Goal: Task Accomplishment & Management: Use online tool/utility

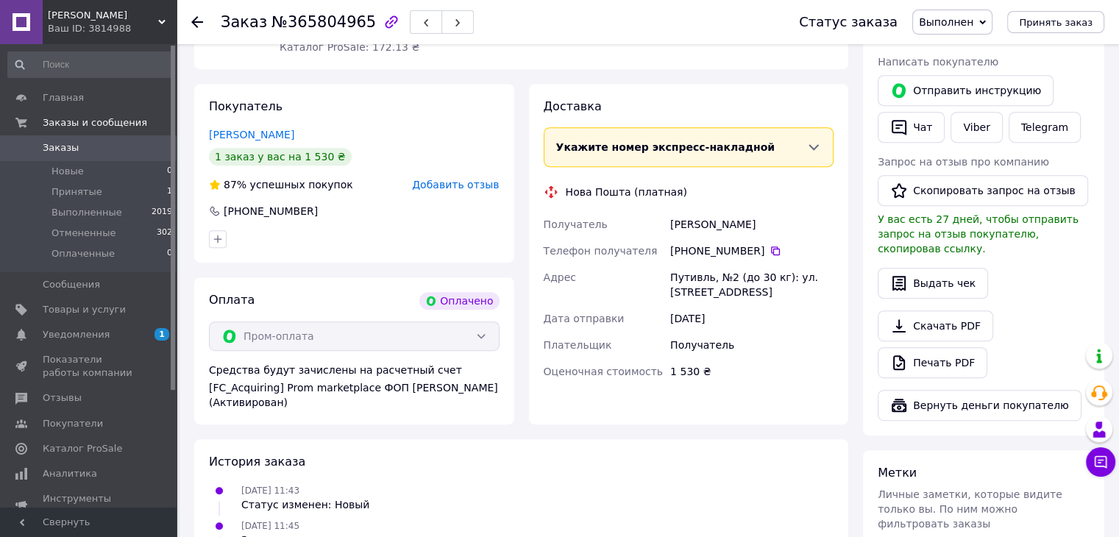
scroll to position [585, 0]
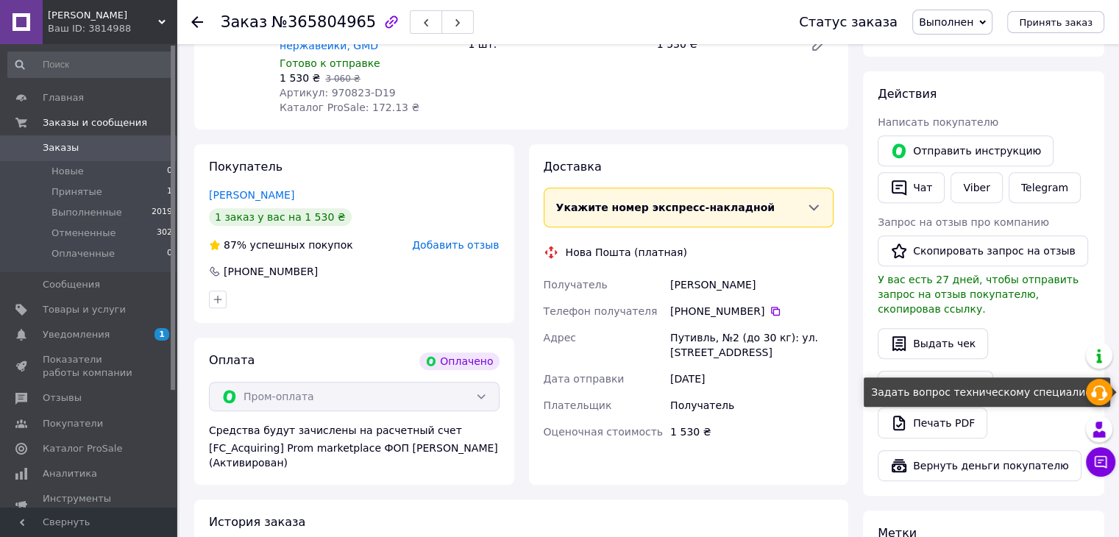
click at [1103, 400] on icon at bounding box center [1099, 393] width 18 height 18
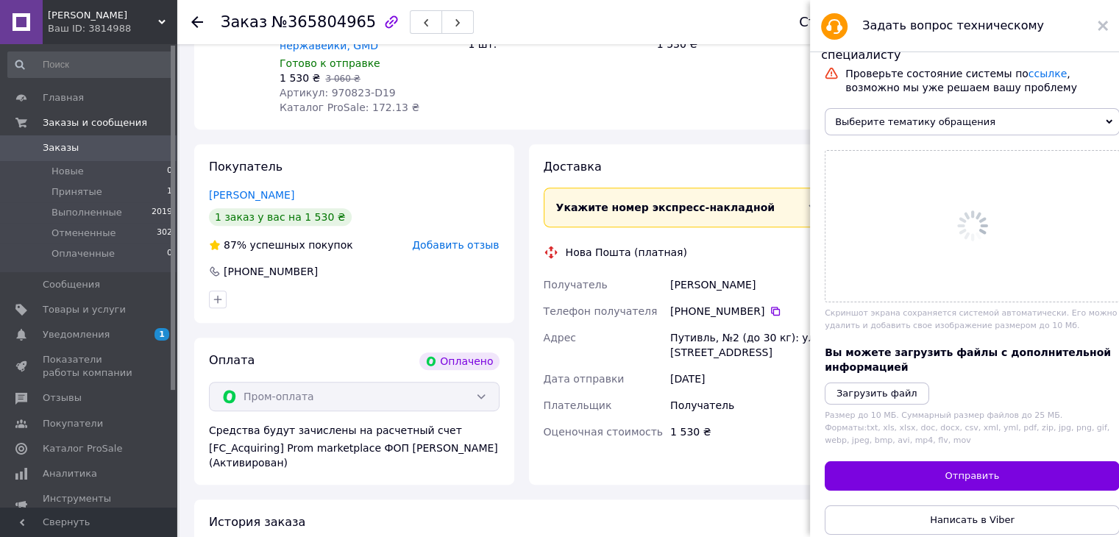
scroll to position [0, 0]
click at [1105, 124] on icon at bounding box center [1108, 122] width 7 height 4
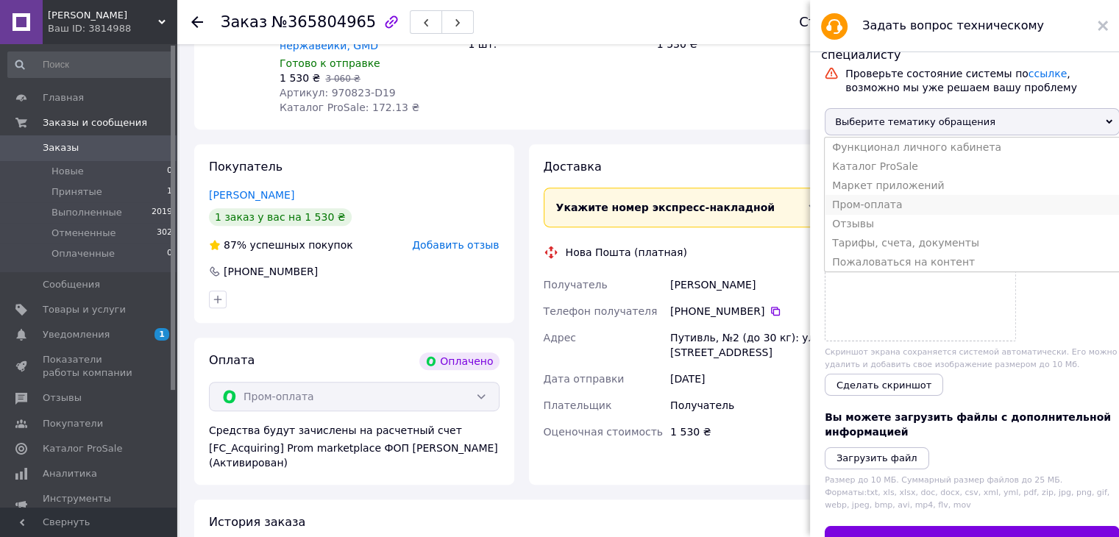
click at [902, 214] on li "Пром-оплата" at bounding box center [971, 204] width 295 height 19
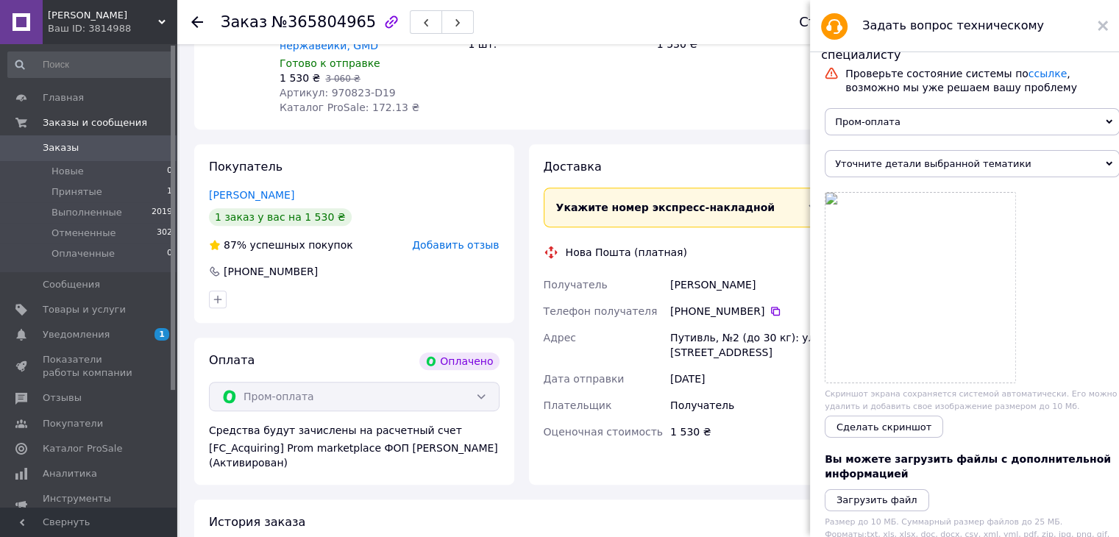
click at [1105, 166] on icon at bounding box center [1108, 164] width 7 height 4
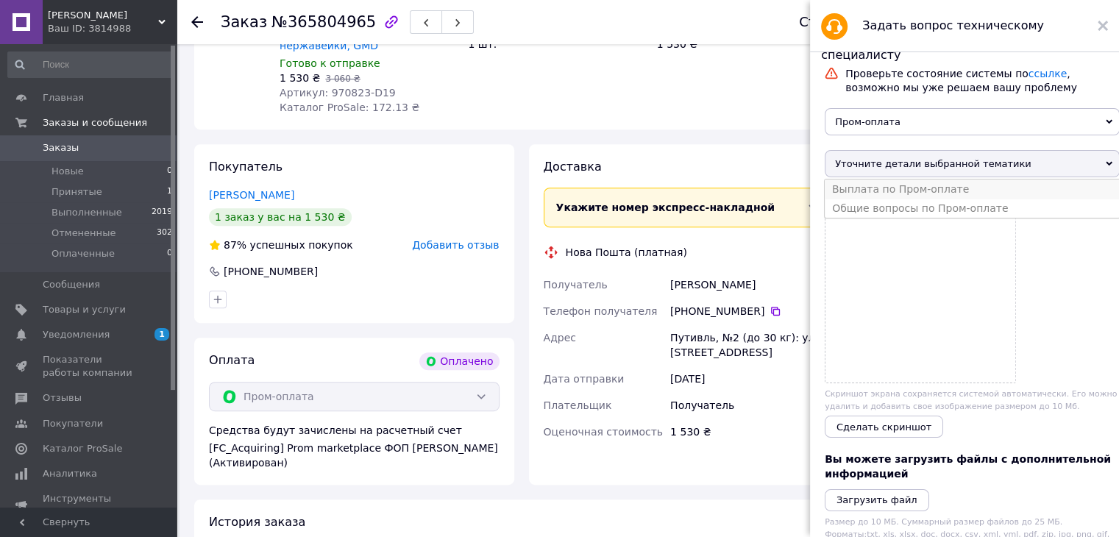
click at [949, 197] on li "Выплата по Пром-оплате" at bounding box center [971, 188] width 295 height 19
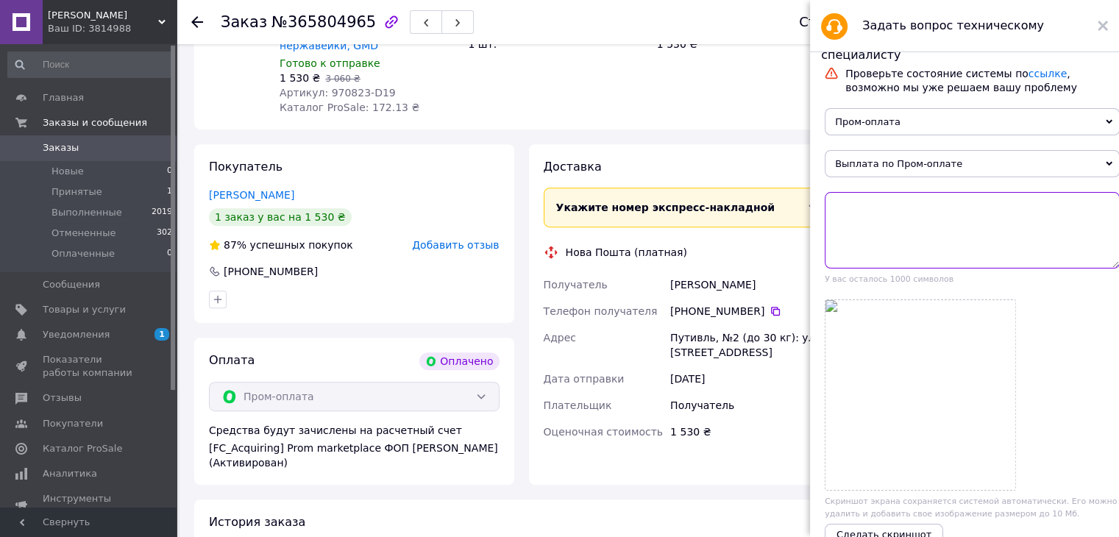
click at [866, 223] on textarea at bounding box center [971, 230] width 295 height 76
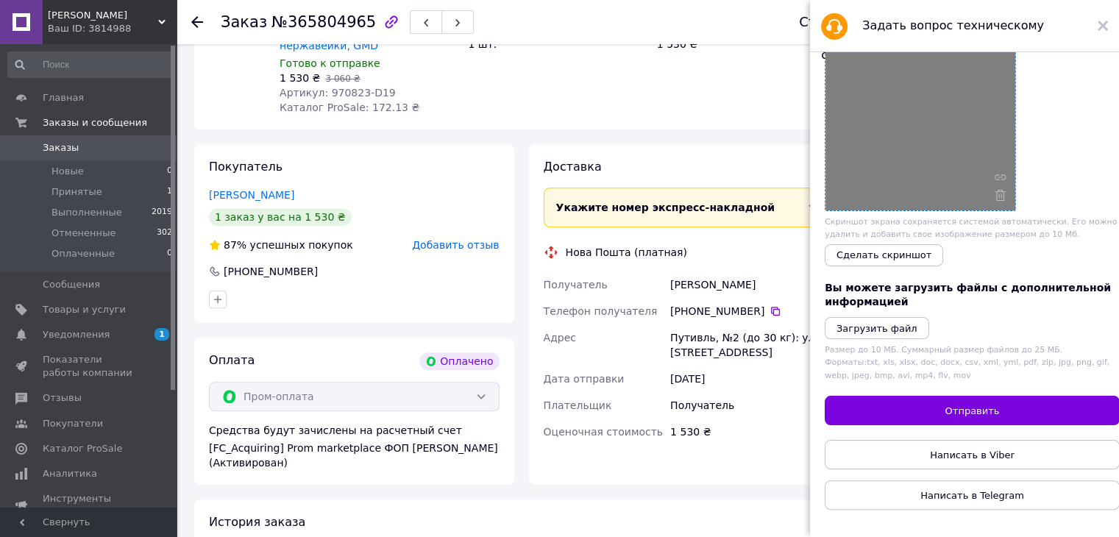
scroll to position [22, 0]
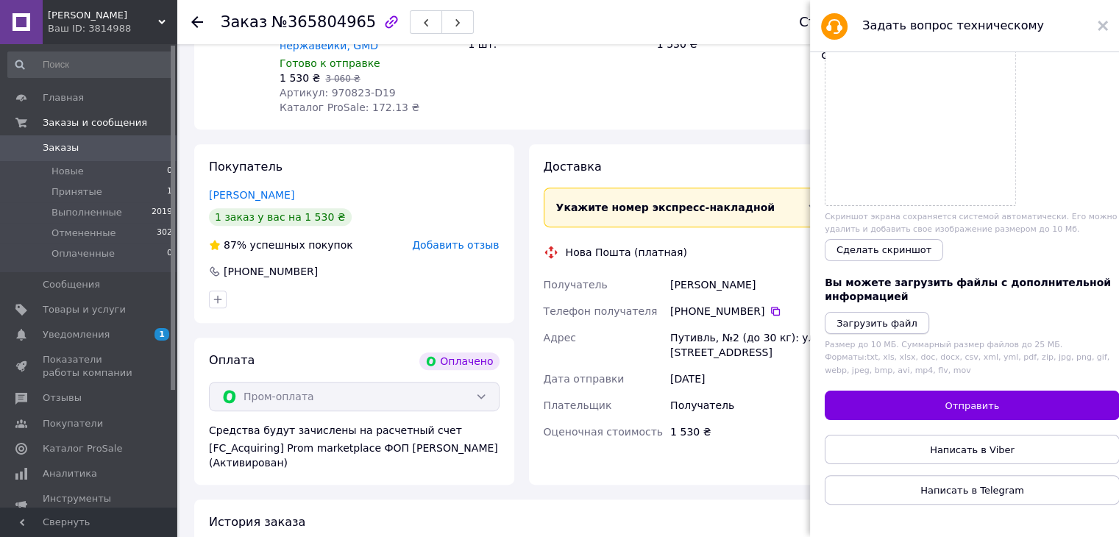
type textarea "Замовлення №365804965, виконано, просимо зробити виплату по пром-оплаті. В замо…"
click at [895, 318] on icon "Загрузить файл" at bounding box center [876, 323] width 81 height 11
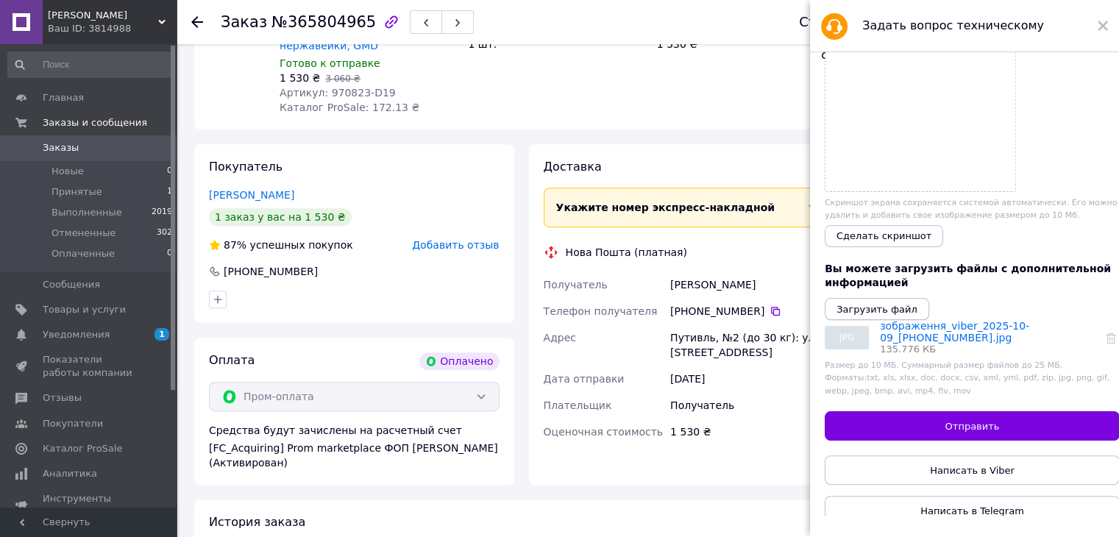
click at [874, 315] on icon "Загрузить файл" at bounding box center [876, 309] width 81 height 11
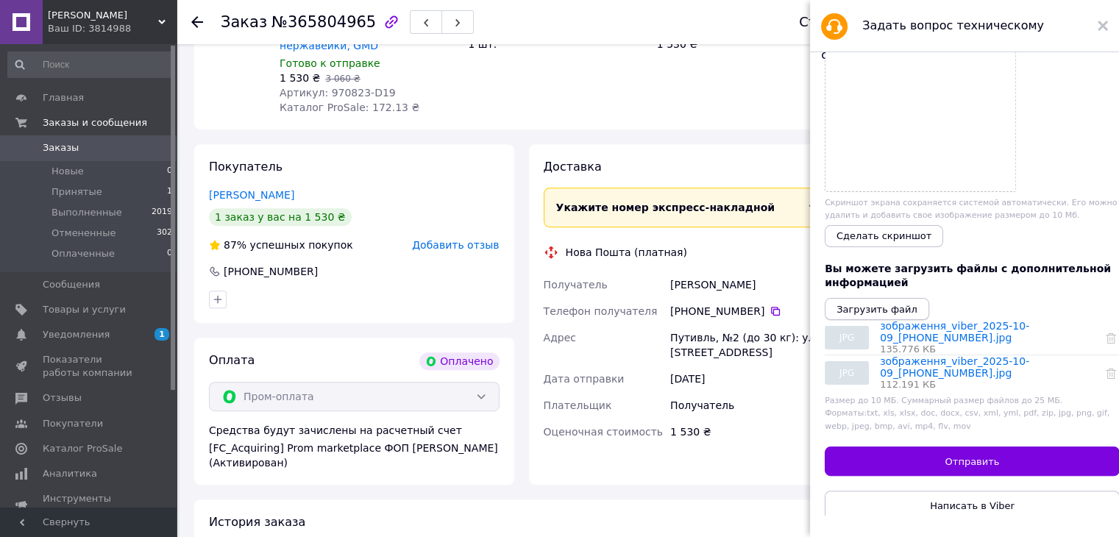
click at [868, 315] on icon "Загрузить файл" at bounding box center [876, 309] width 81 height 11
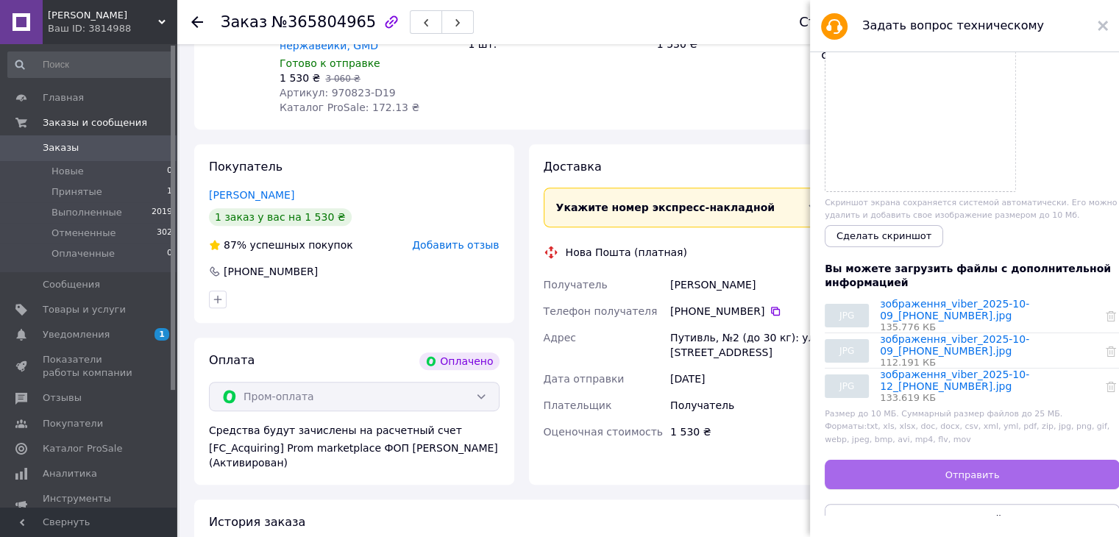
click at [877, 489] on button "Отправить" at bounding box center [971, 474] width 295 height 29
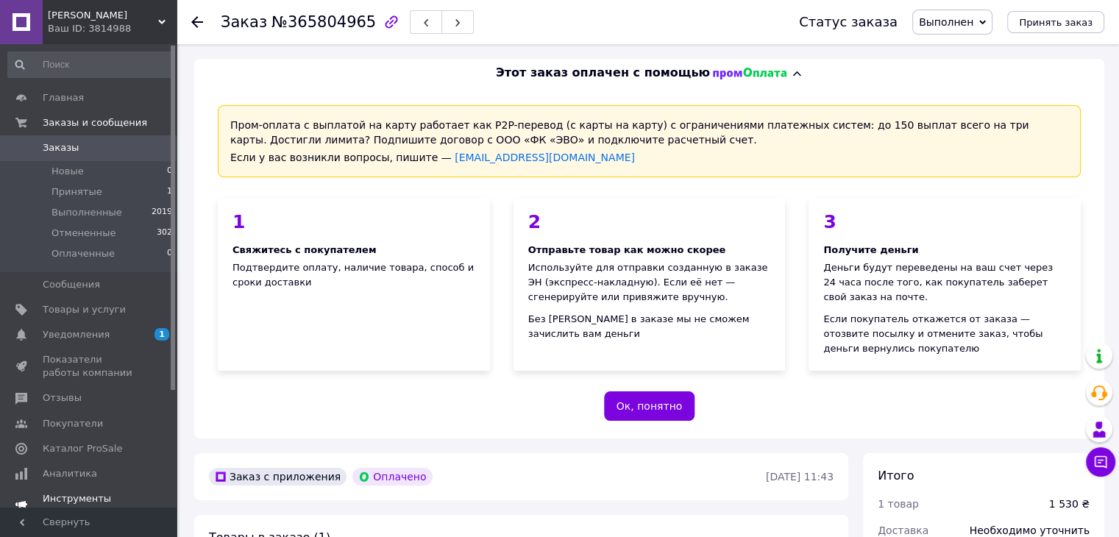
click at [157, 335] on span "1" at bounding box center [161, 334] width 15 height 13
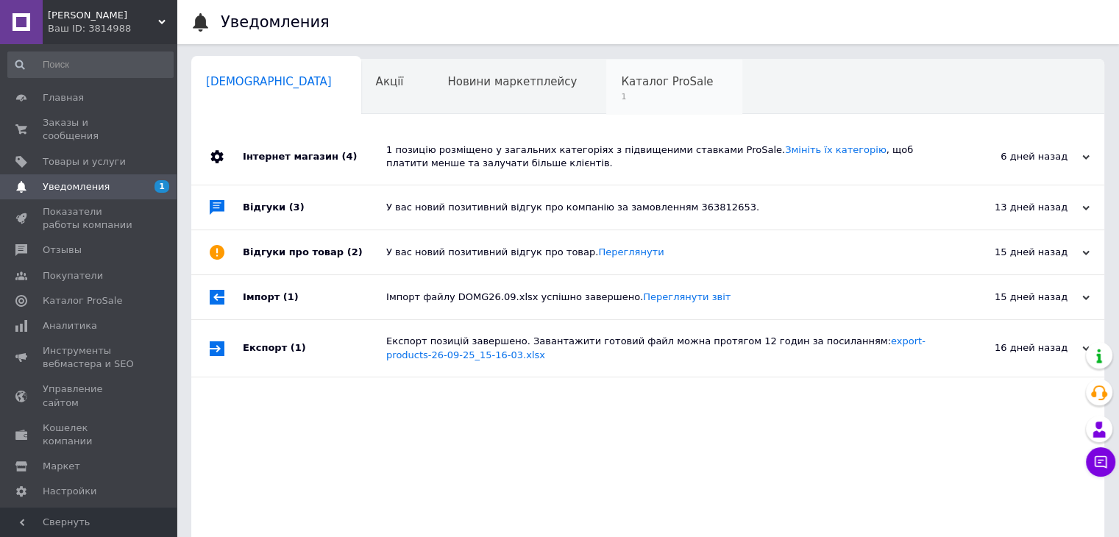
click at [621, 86] on span "Каталог ProSale" at bounding box center [667, 81] width 92 height 13
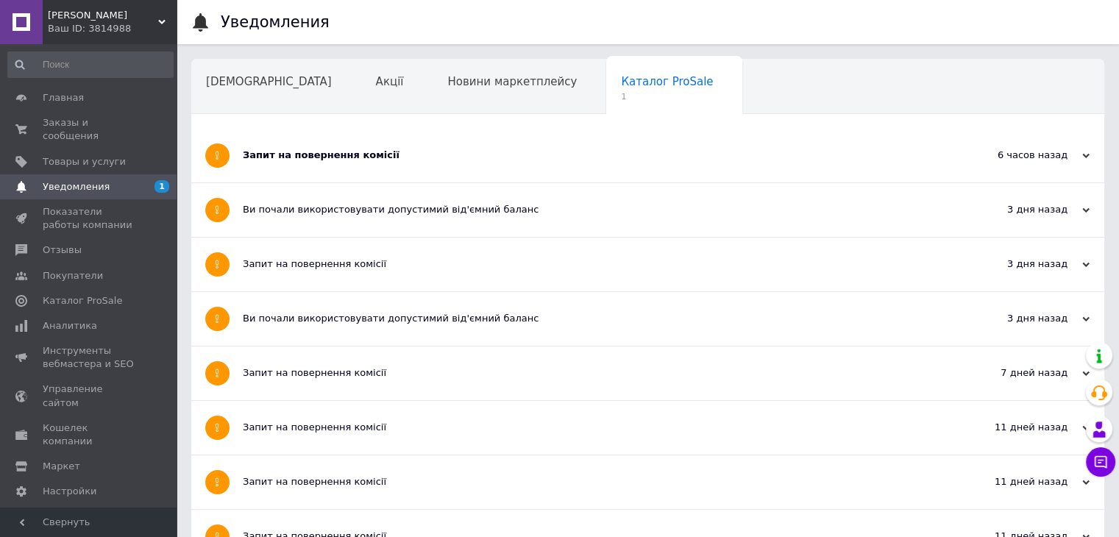
click at [397, 155] on div "Запит на повернення комісії" at bounding box center [592, 155] width 699 height 13
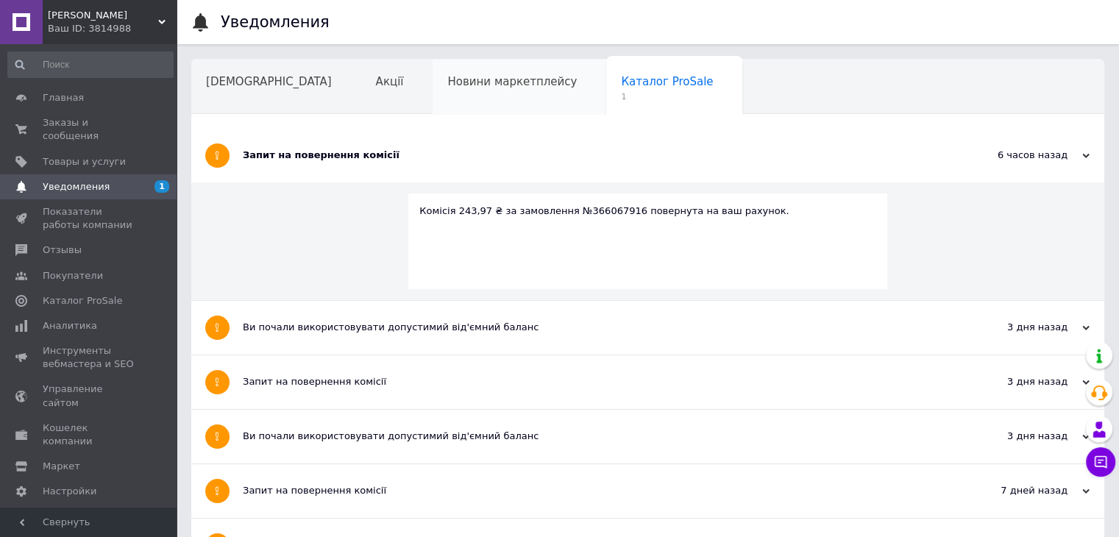
click at [457, 107] on div "Новини маркетплейсу" at bounding box center [519, 88] width 174 height 56
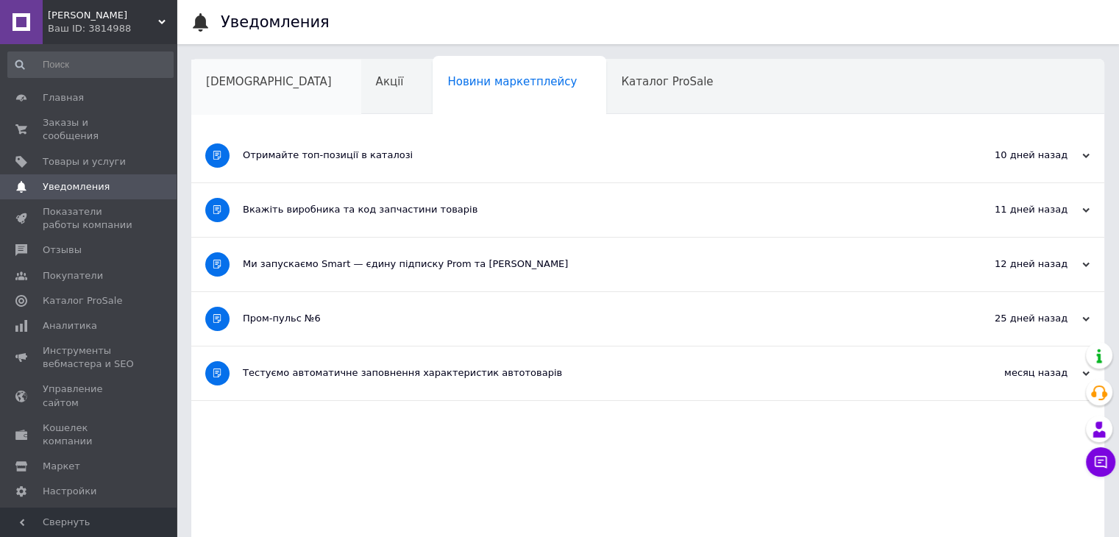
click at [247, 77] on span "Сповіщення" at bounding box center [269, 81] width 126 height 13
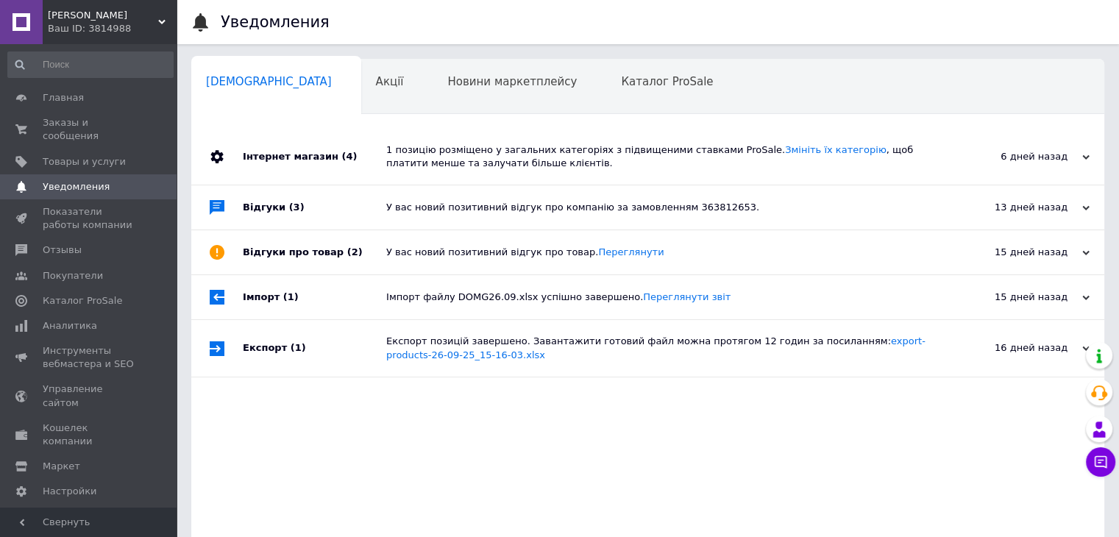
click at [399, 213] on div "У вас новий позитивний відгук про компанію за замовленням 363812653." at bounding box center [664, 207] width 556 height 13
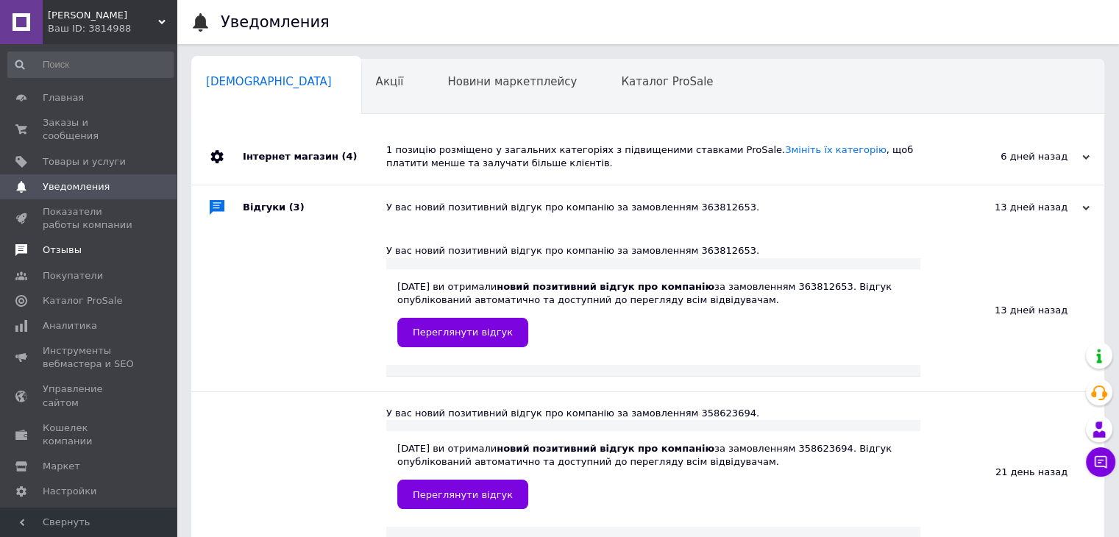
click at [94, 243] on span "Отзывы" at bounding box center [89, 249] width 93 height 13
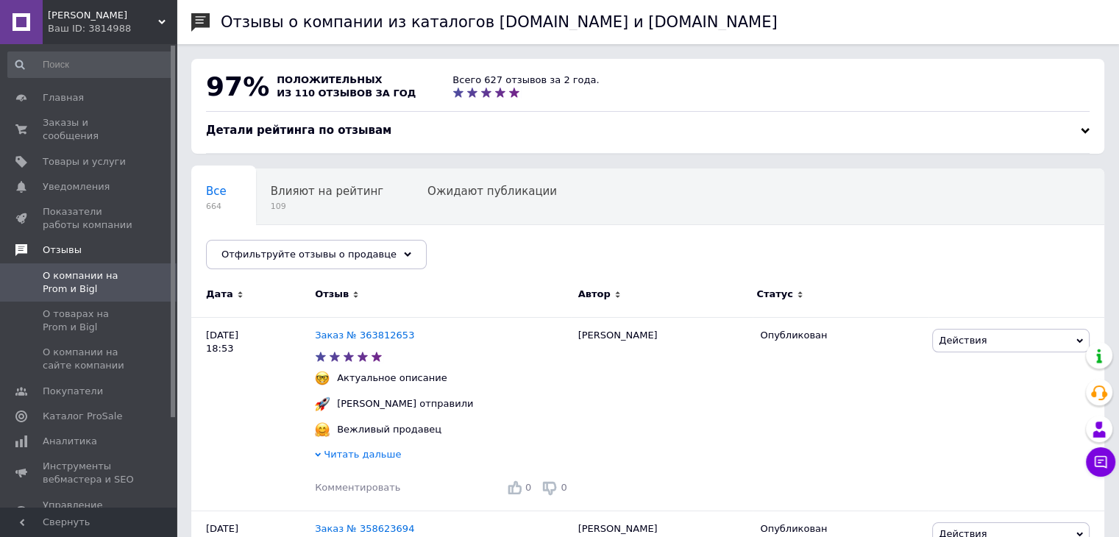
click at [115, 243] on span "Отзывы" at bounding box center [110, 249] width 134 height 13
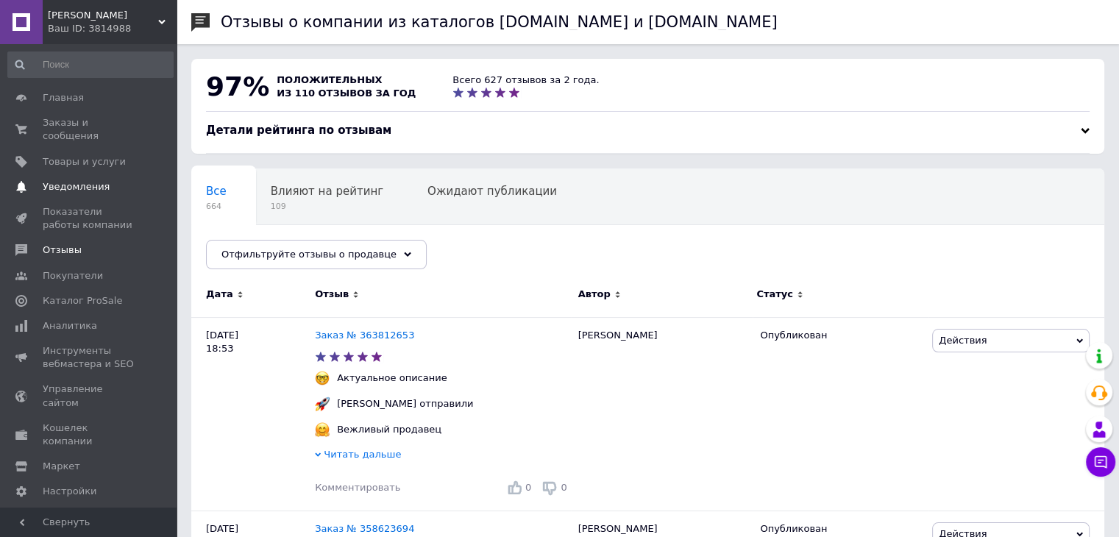
click at [97, 180] on span "Уведомления" at bounding box center [76, 186] width 67 height 13
